Goal: Navigation & Orientation: Find specific page/section

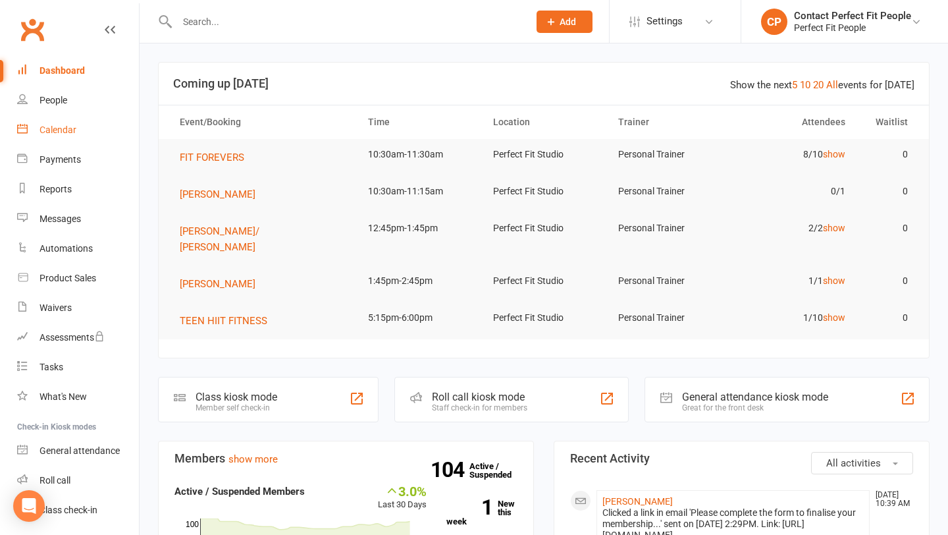
click at [55, 128] on div "Calendar" at bounding box center [58, 129] width 37 height 11
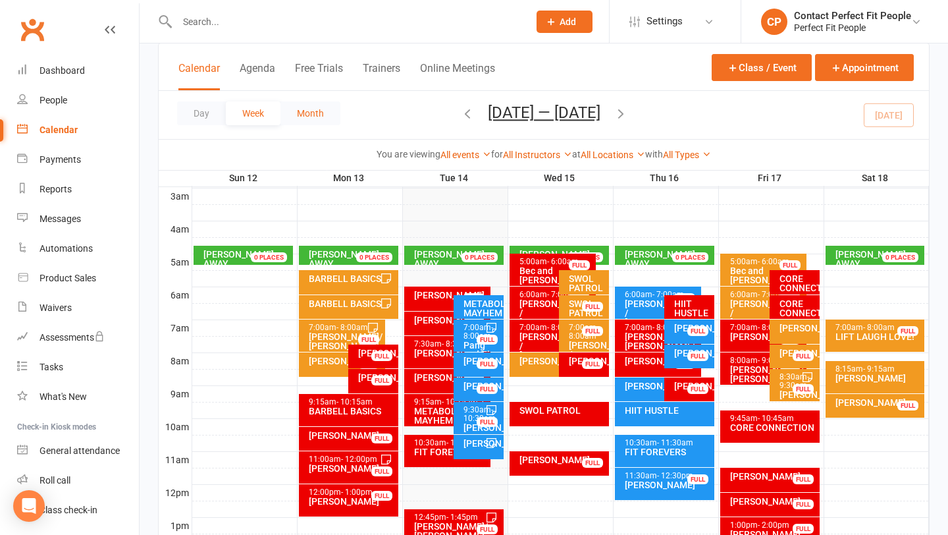
scroll to position [182, 0]
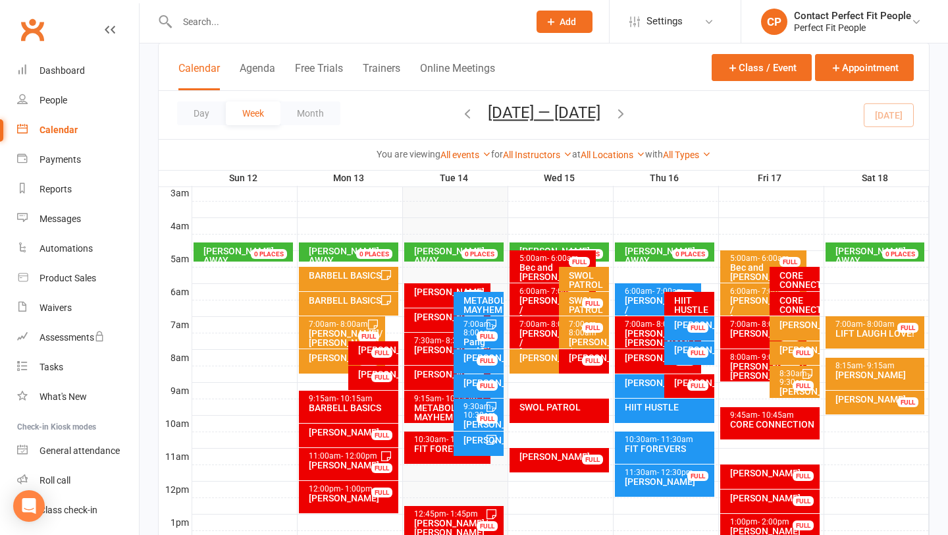
click at [463, 114] on icon "button" at bounding box center [467, 113] width 14 height 14
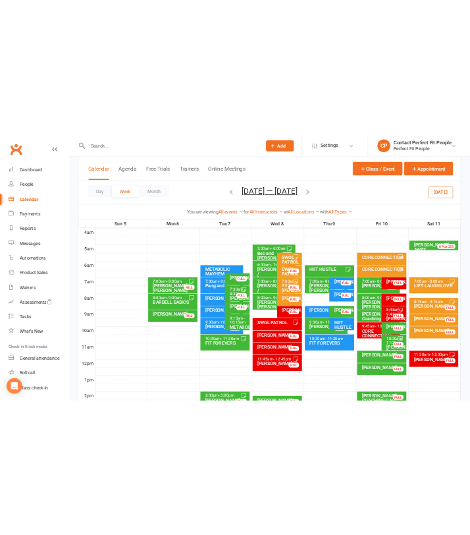
scroll to position [214, 0]
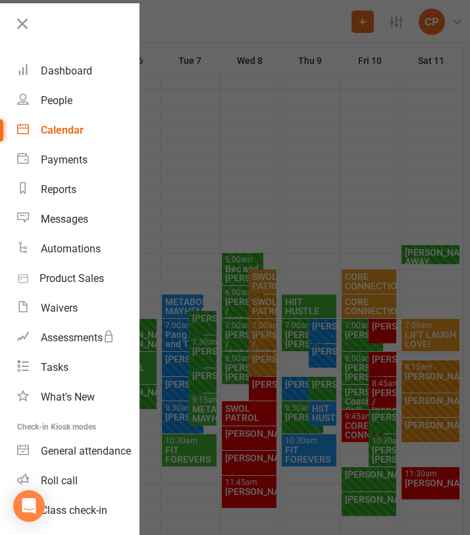
click at [217, 200] on div at bounding box center [235, 267] width 470 height 535
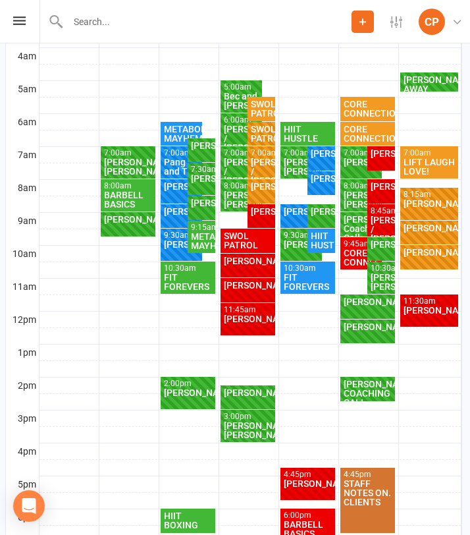
scroll to position [383, 1]
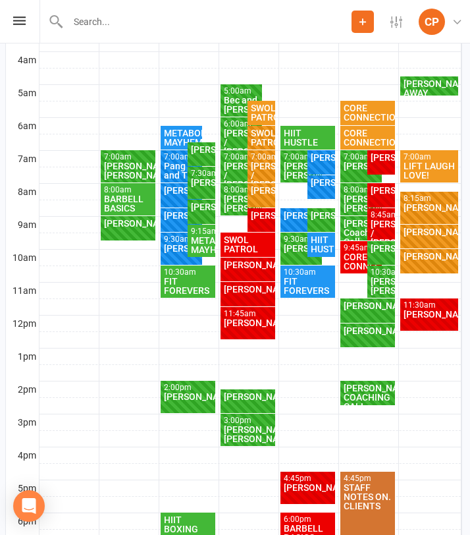
click at [263, 163] on div "[PERSON_NAME] / [PERSON_NAME]" at bounding box center [261, 175] width 22 height 28
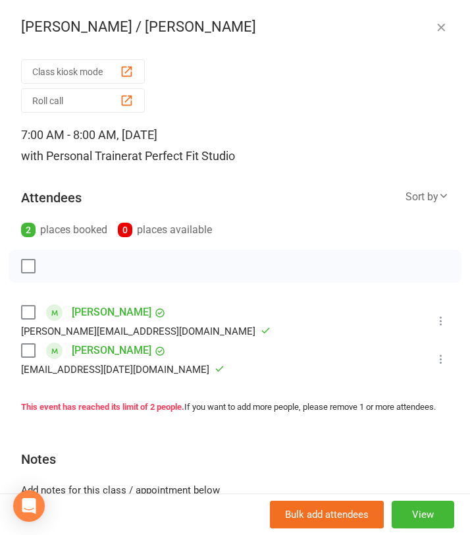
click at [443, 26] on icon "button" at bounding box center [441, 26] width 13 height 13
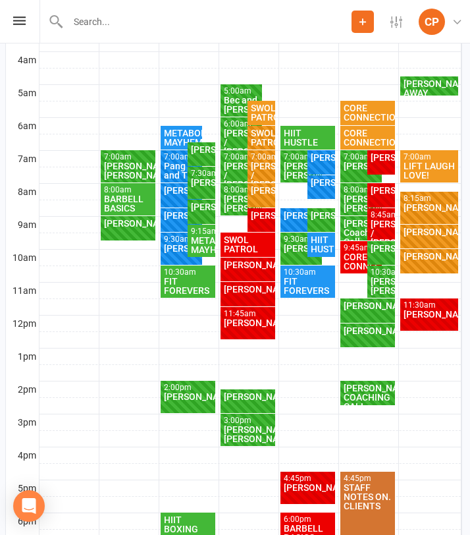
click at [261, 171] on div "[PERSON_NAME] / [PERSON_NAME]" at bounding box center [261, 175] width 22 height 28
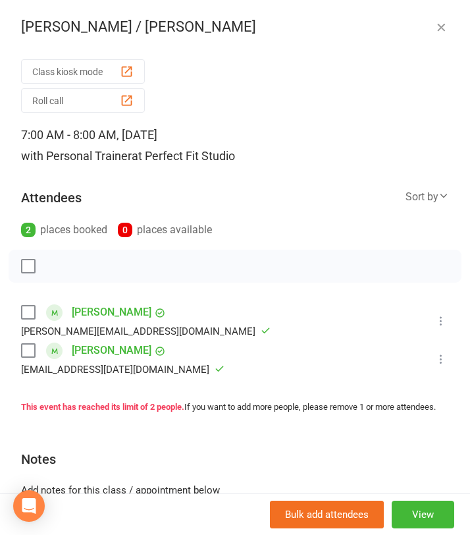
click at [438, 24] on icon "button" at bounding box center [441, 26] width 13 height 13
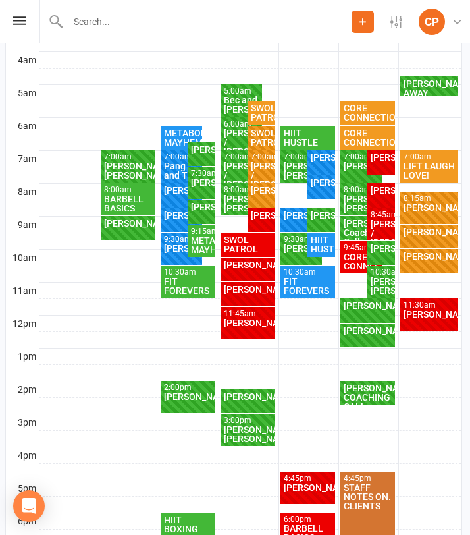
click at [263, 195] on div "[PERSON_NAME]" at bounding box center [261, 190] width 22 height 9
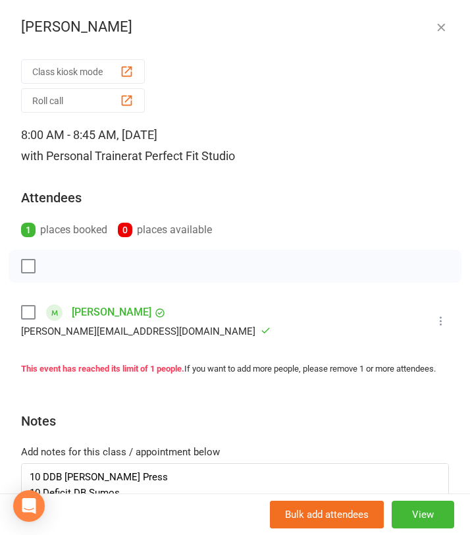
click at [441, 28] on icon "button" at bounding box center [441, 26] width 13 height 13
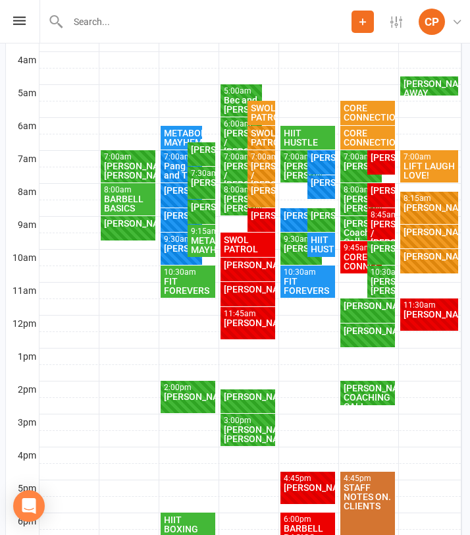
click at [414, 164] on div "LIFT LAUGH LOVE!" at bounding box center [429, 170] width 53 height 18
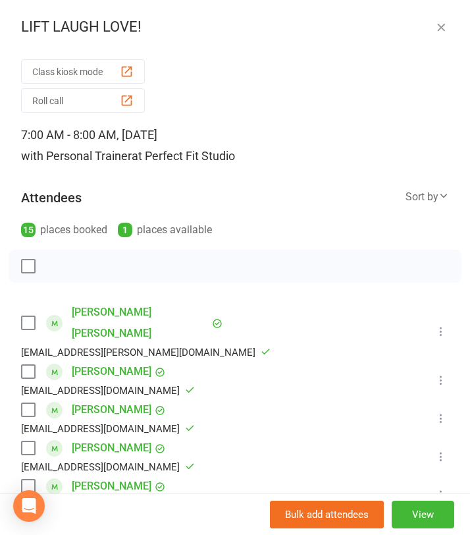
click at [436, 24] on icon "button" at bounding box center [441, 26] width 13 height 13
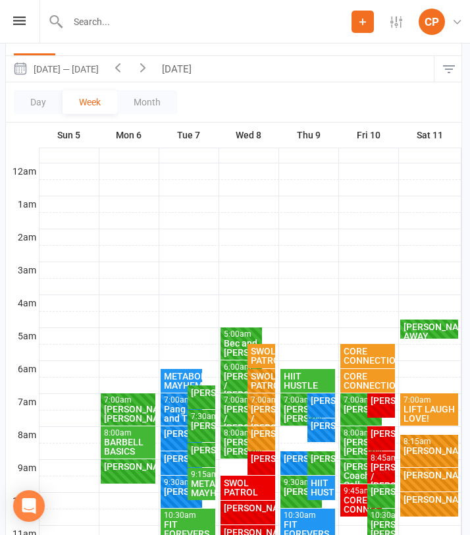
scroll to position [0, 1]
